Goal: Check status: Check status

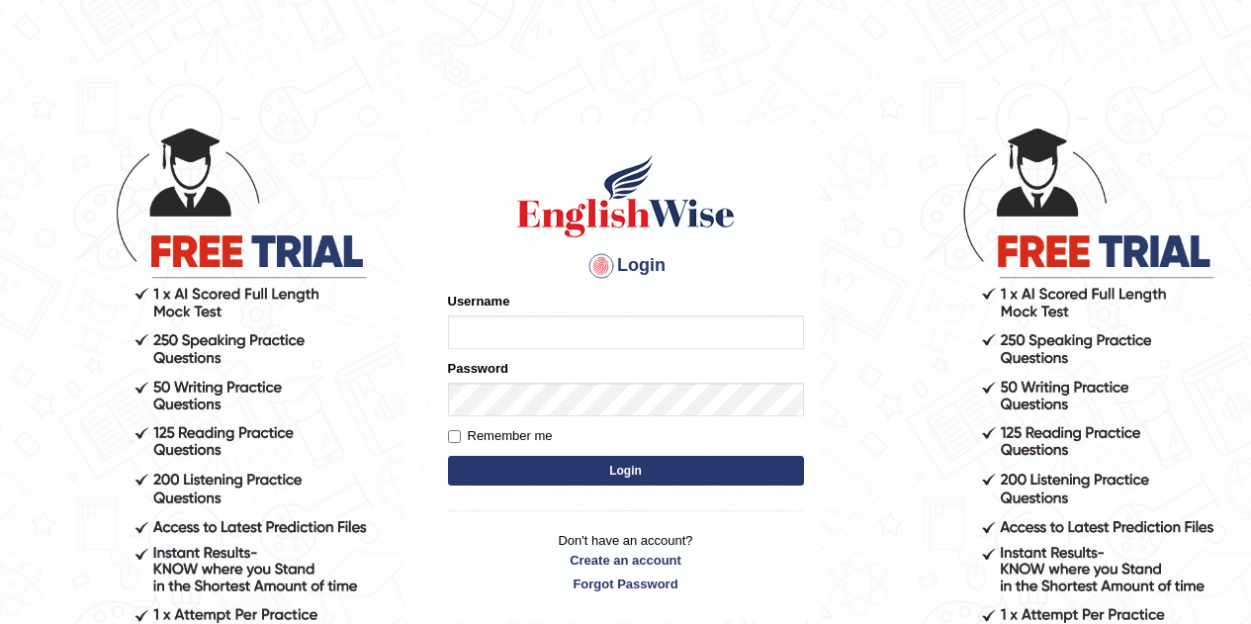
type input "caroline2024"
click at [570, 474] on button "Login" at bounding box center [626, 471] width 356 height 30
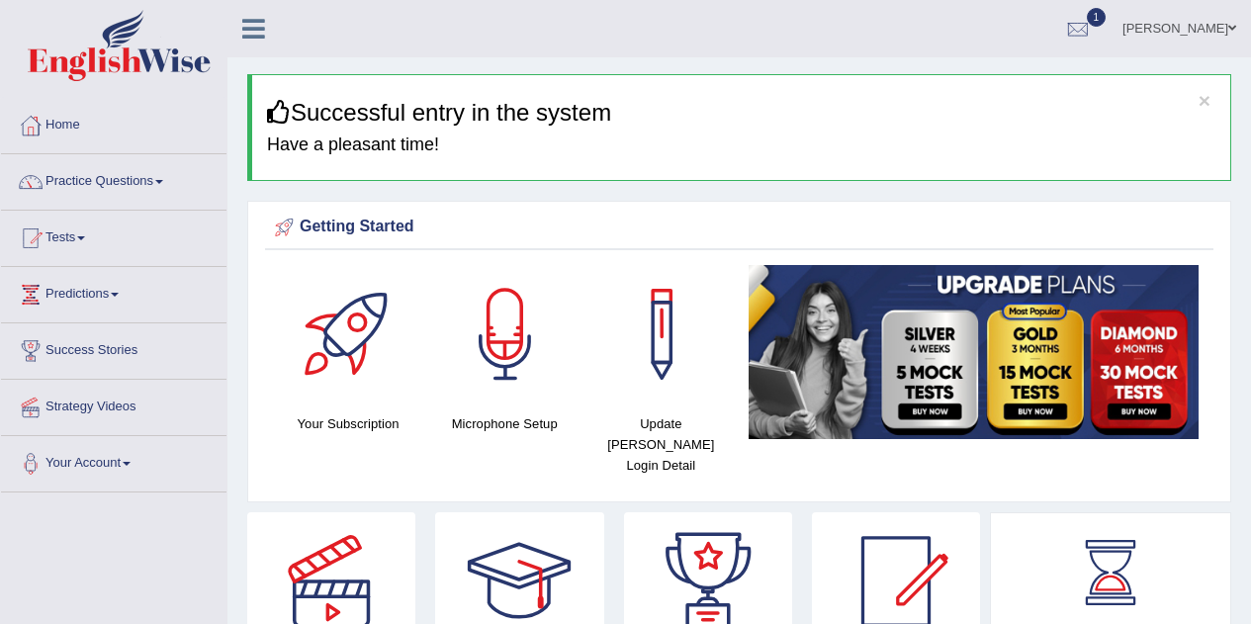
click at [1087, 18] on span "1" at bounding box center [1097, 17] width 20 height 19
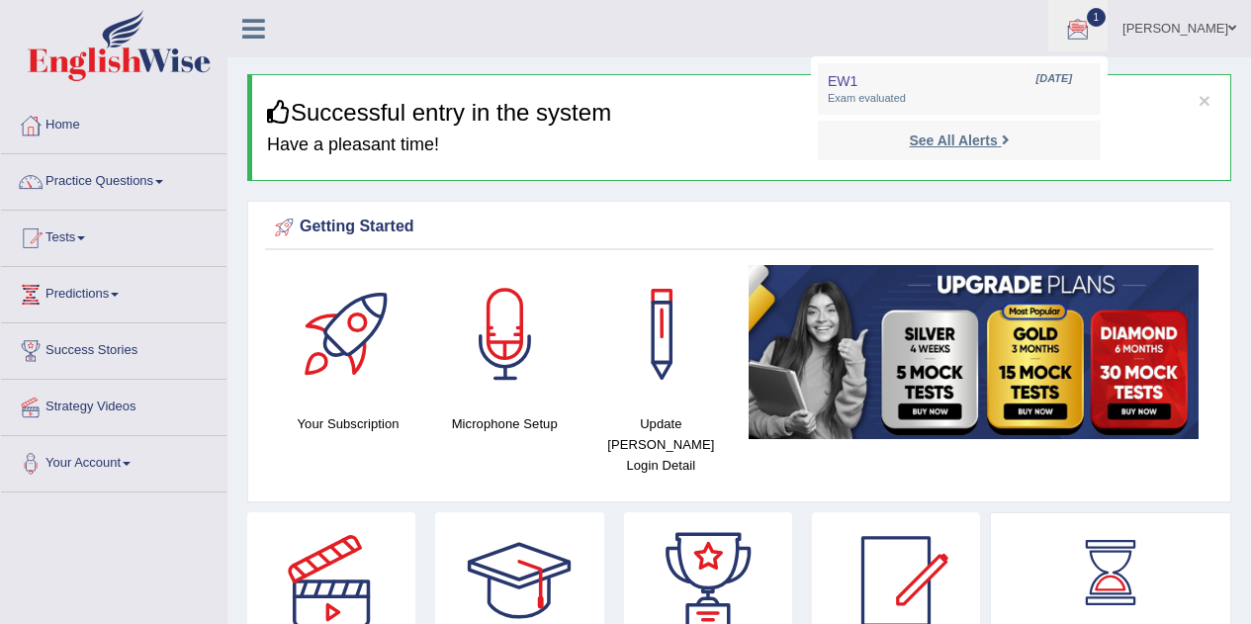
click at [928, 138] on strong "See All Alerts" at bounding box center [953, 141] width 88 height 16
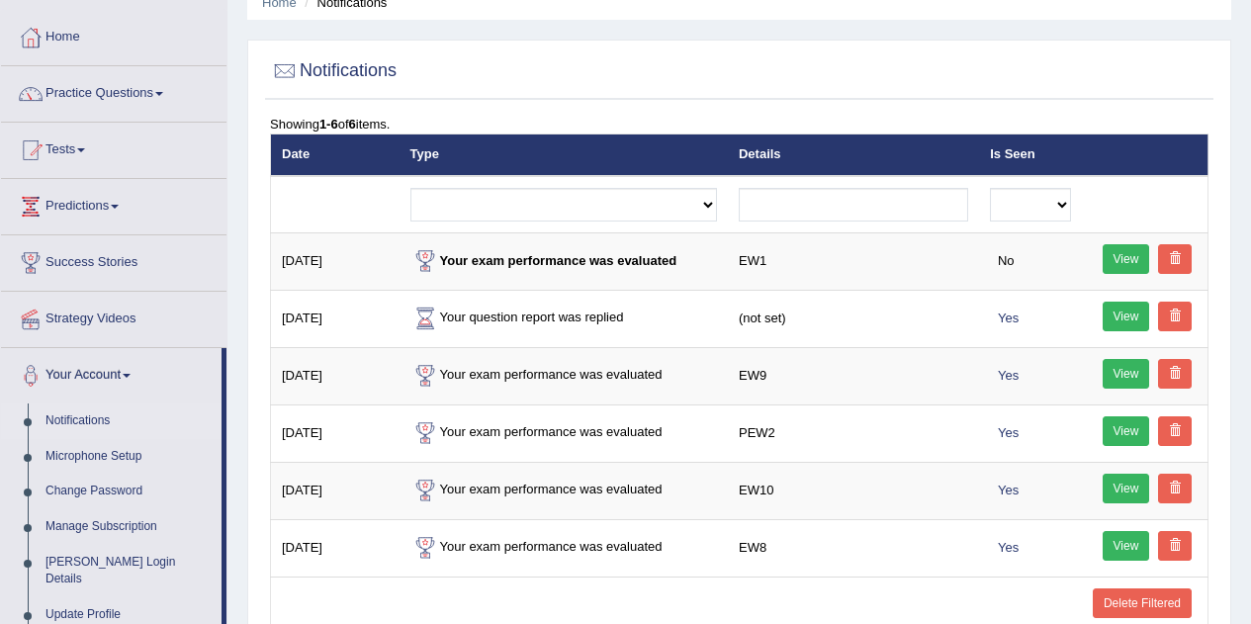
scroll to position [90, 0]
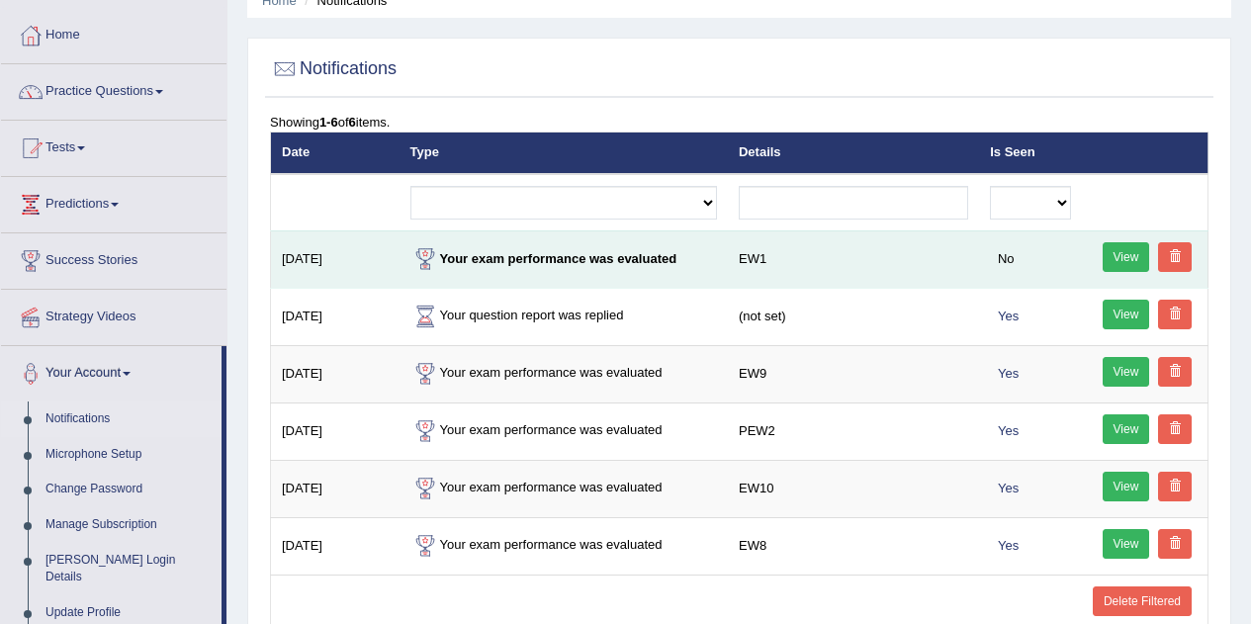
click at [1108, 258] on link "View" at bounding box center [1126, 257] width 47 height 30
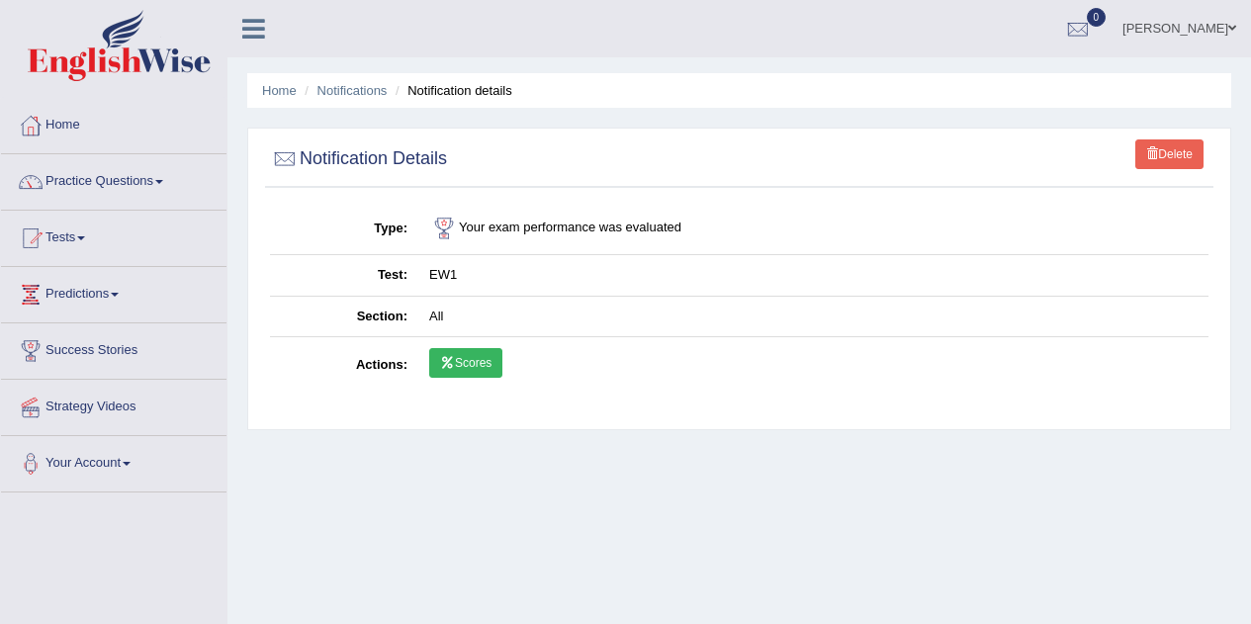
click at [471, 375] on link "Scores" at bounding box center [465, 363] width 73 height 30
click at [84, 120] on link "Home" at bounding box center [114, 122] width 226 height 49
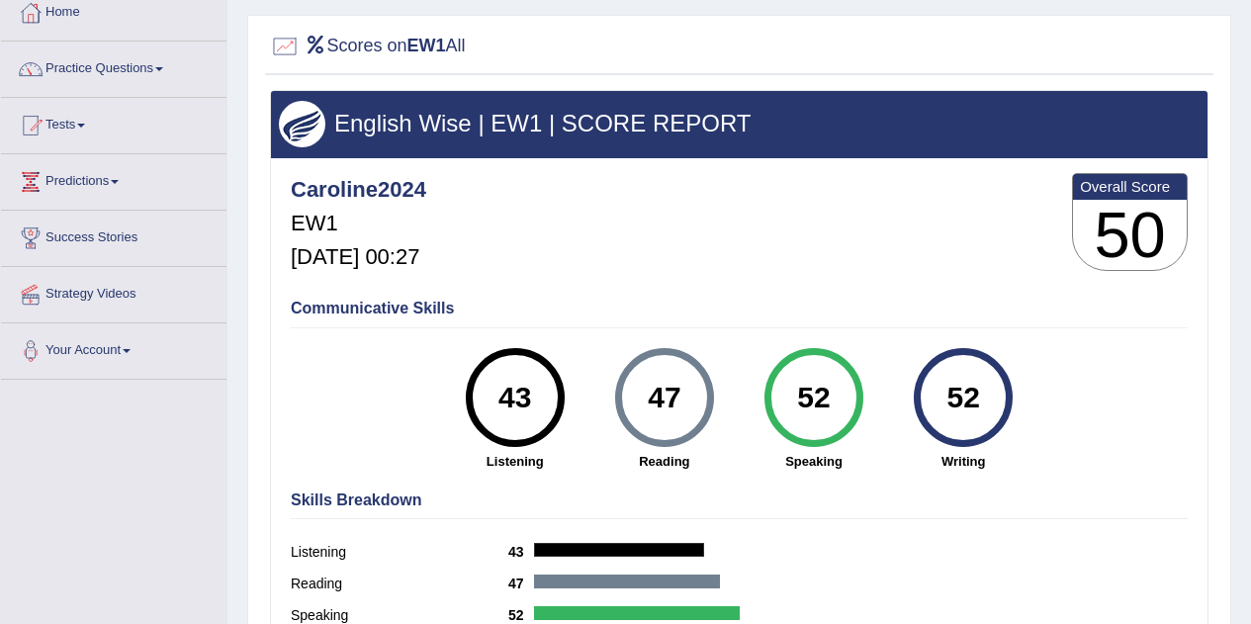
scroll to position [110, 0]
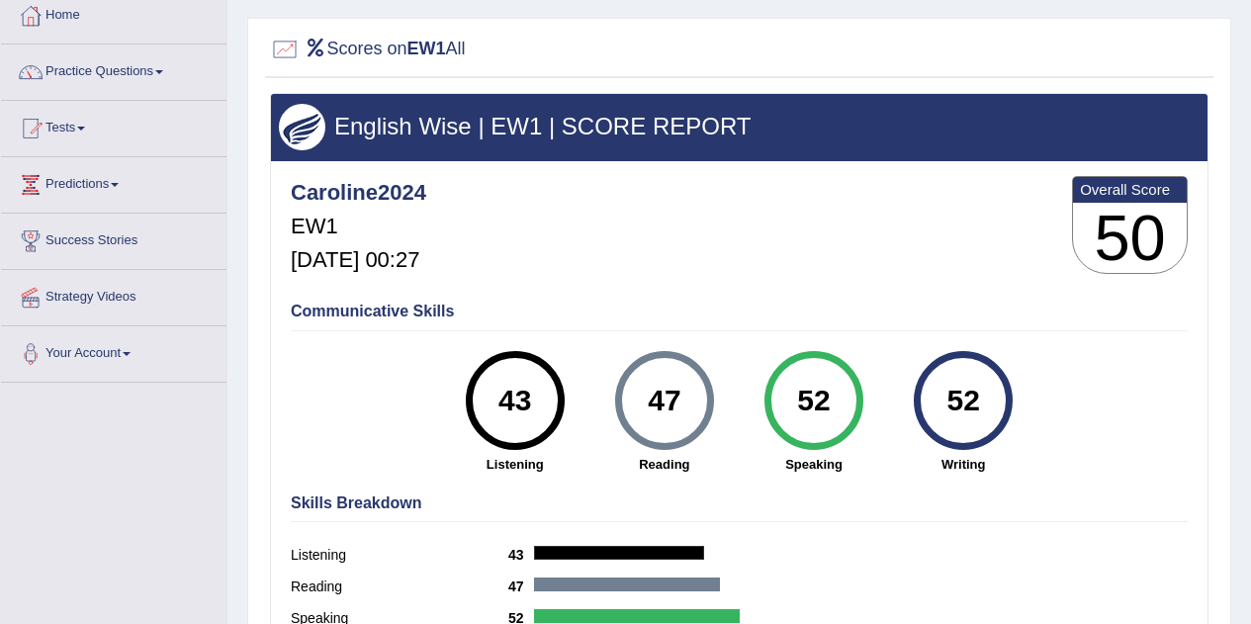
click at [517, 413] on div "43" at bounding box center [515, 400] width 72 height 83
click at [666, 410] on div "47" at bounding box center [664, 400] width 72 height 83
click at [832, 403] on div "52" at bounding box center [814, 400] width 72 height 83
click at [976, 369] on div "52" at bounding box center [964, 400] width 72 height 83
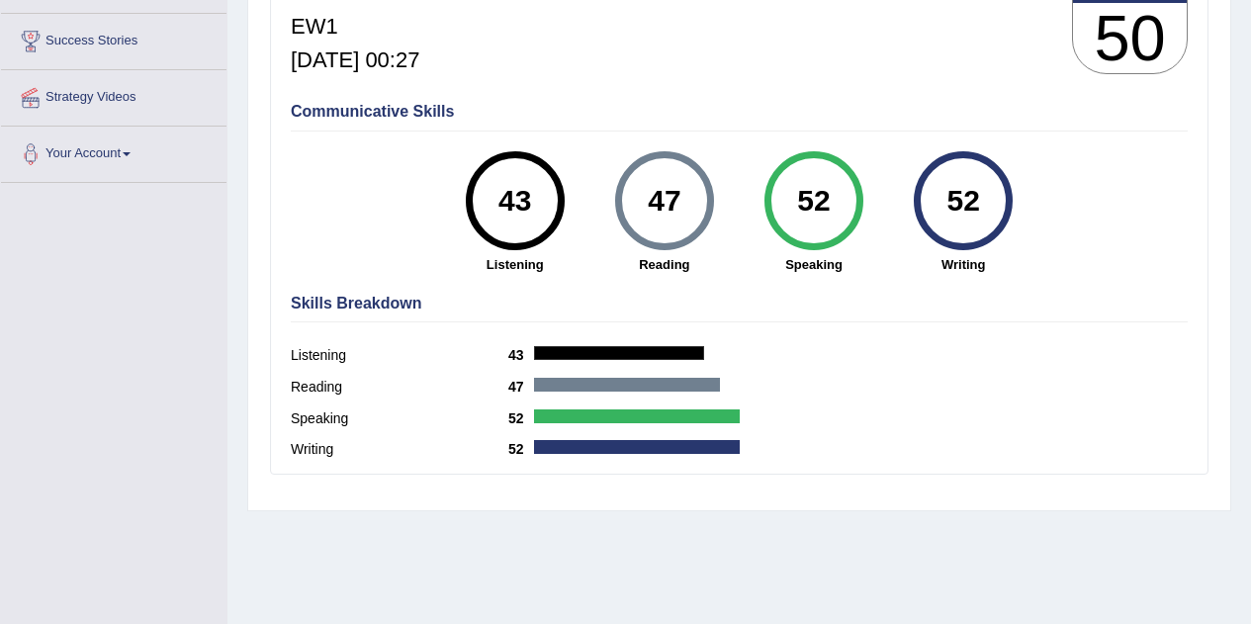
scroll to position [415, 0]
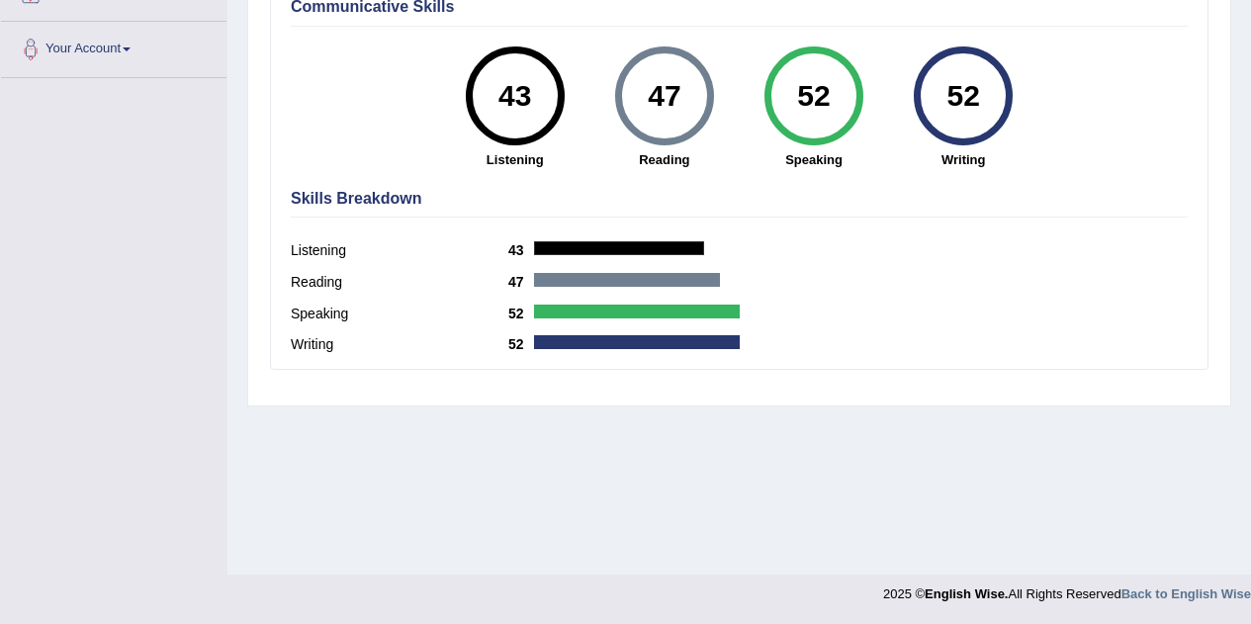
click at [320, 253] on label "Listening" at bounding box center [400, 250] width 218 height 21
click at [327, 238] on div "Listening 43" at bounding box center [739, 253] width 897 height 32
click at [445, 259] on label "Listening" at bounding box center [400, 250] width 218 height 21
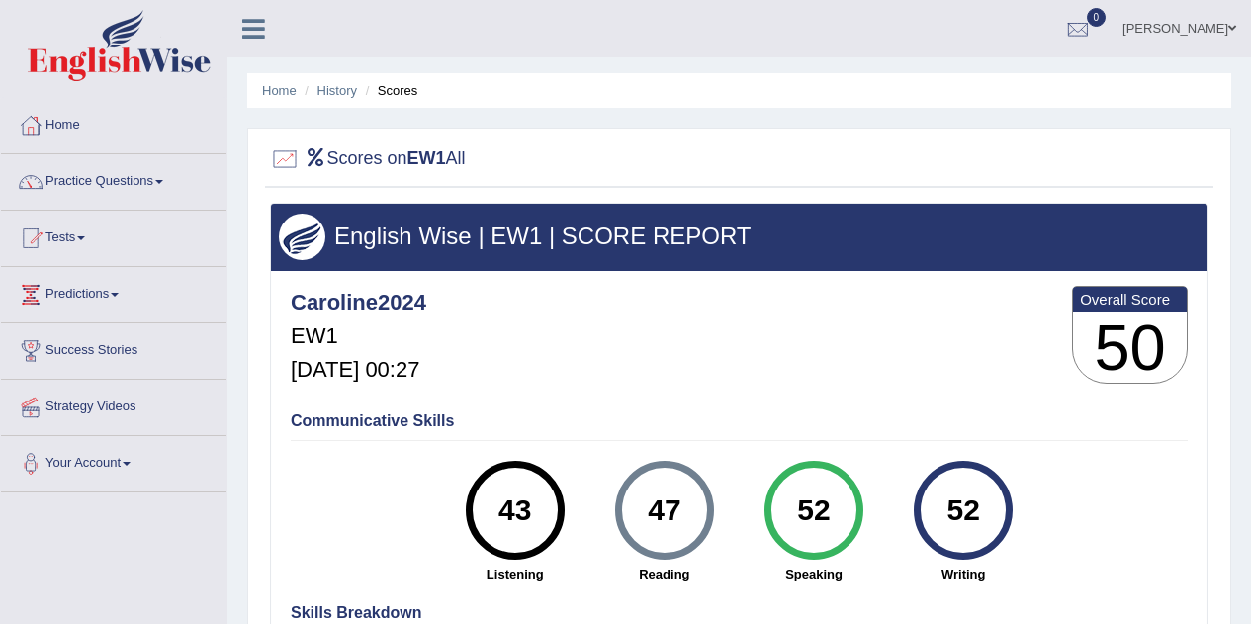
click at [1081, 314] on h3 "50" at bounding box center [1130, 348] width 114 height 71
click at [1039, 350] on div "Caroline2024 EW1 Aug 13, 2025, 00:27 Overall Score 50" at bounding box center [739, 340] width 907 height 118
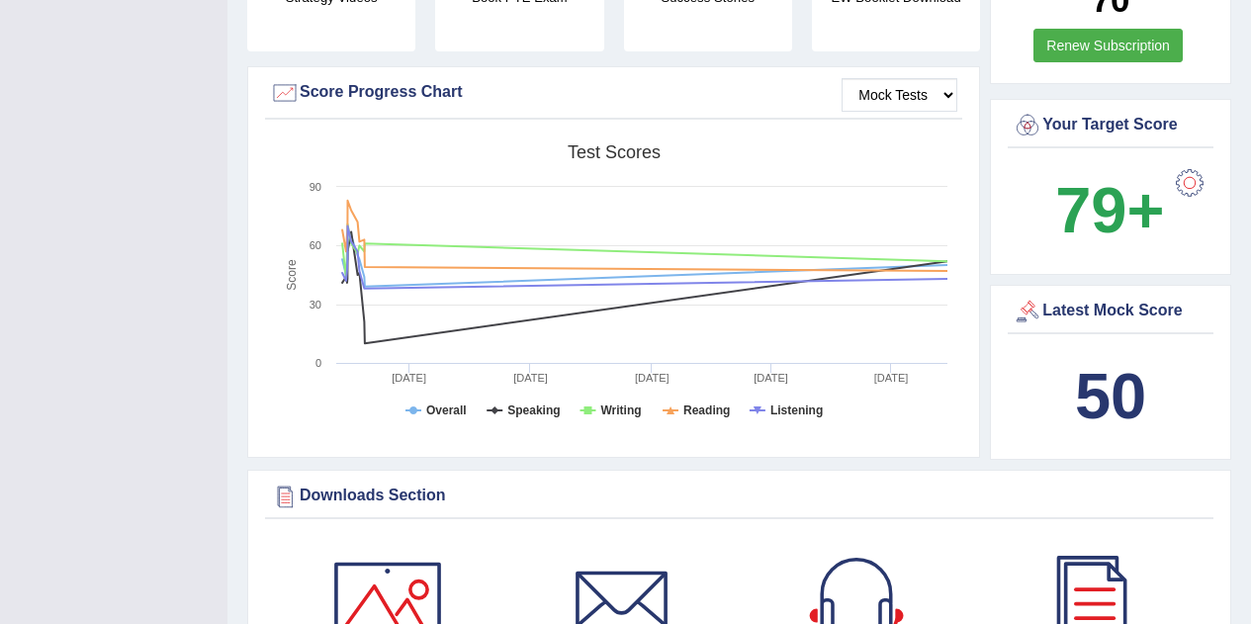
scroll to position [561, 0]
